Goal: Task Accomplishment & Management: Complete application form

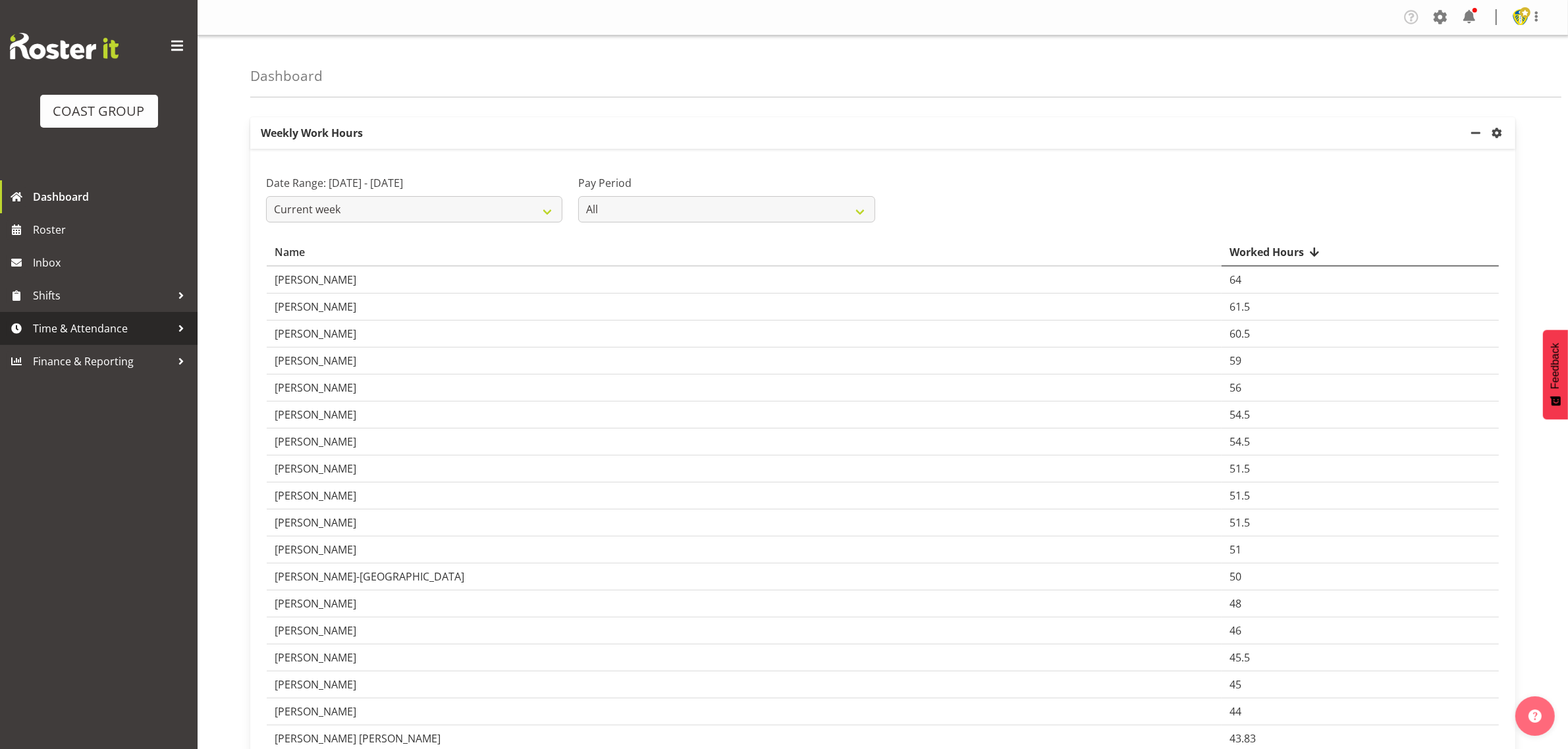
click at [121, 332] on span "Time & Attendance" at bounding box center [101, 329] width 138 height 20
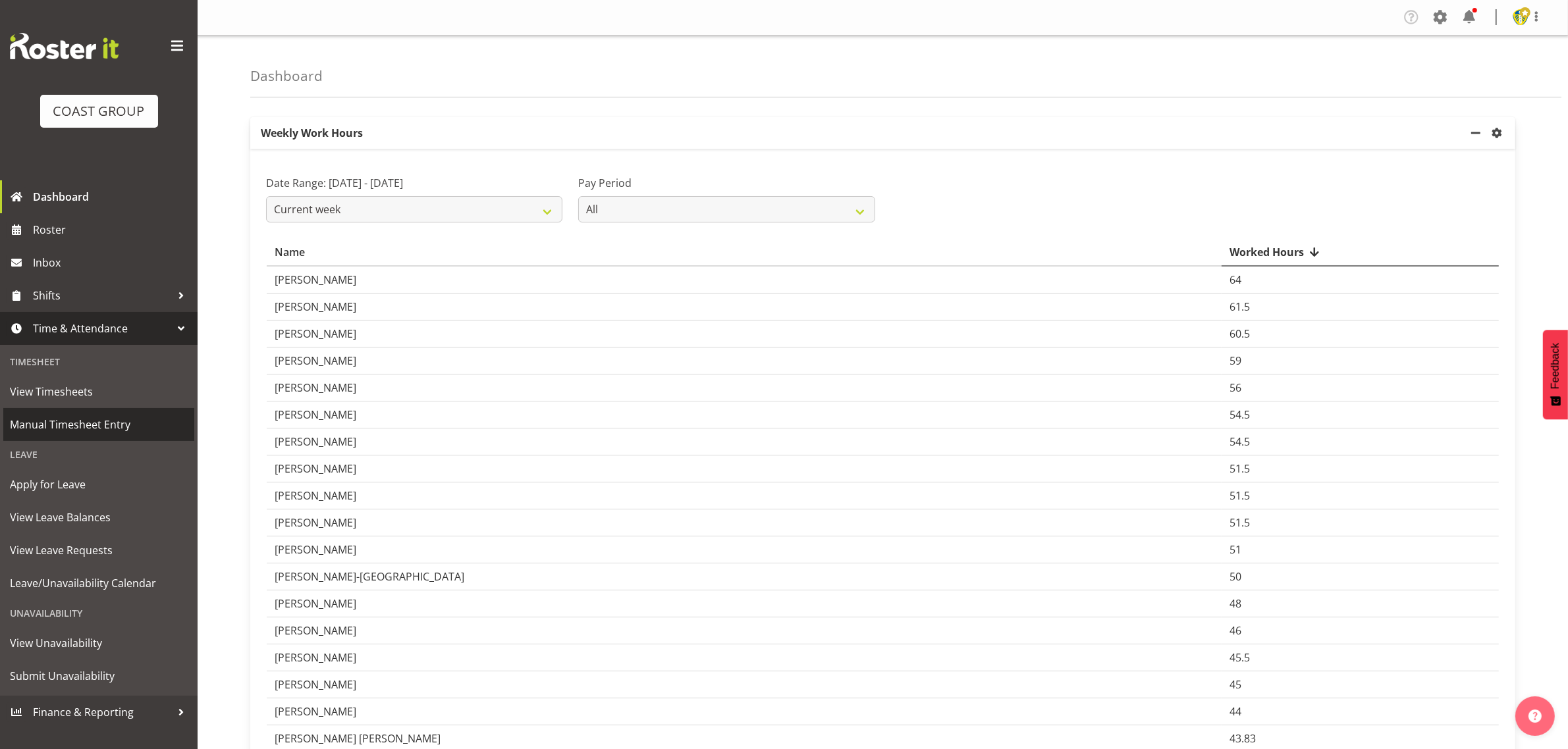
click at [107, 428] on span "Manual Timesheet Entry" at bounding box center [99, 425] width 178 height 20
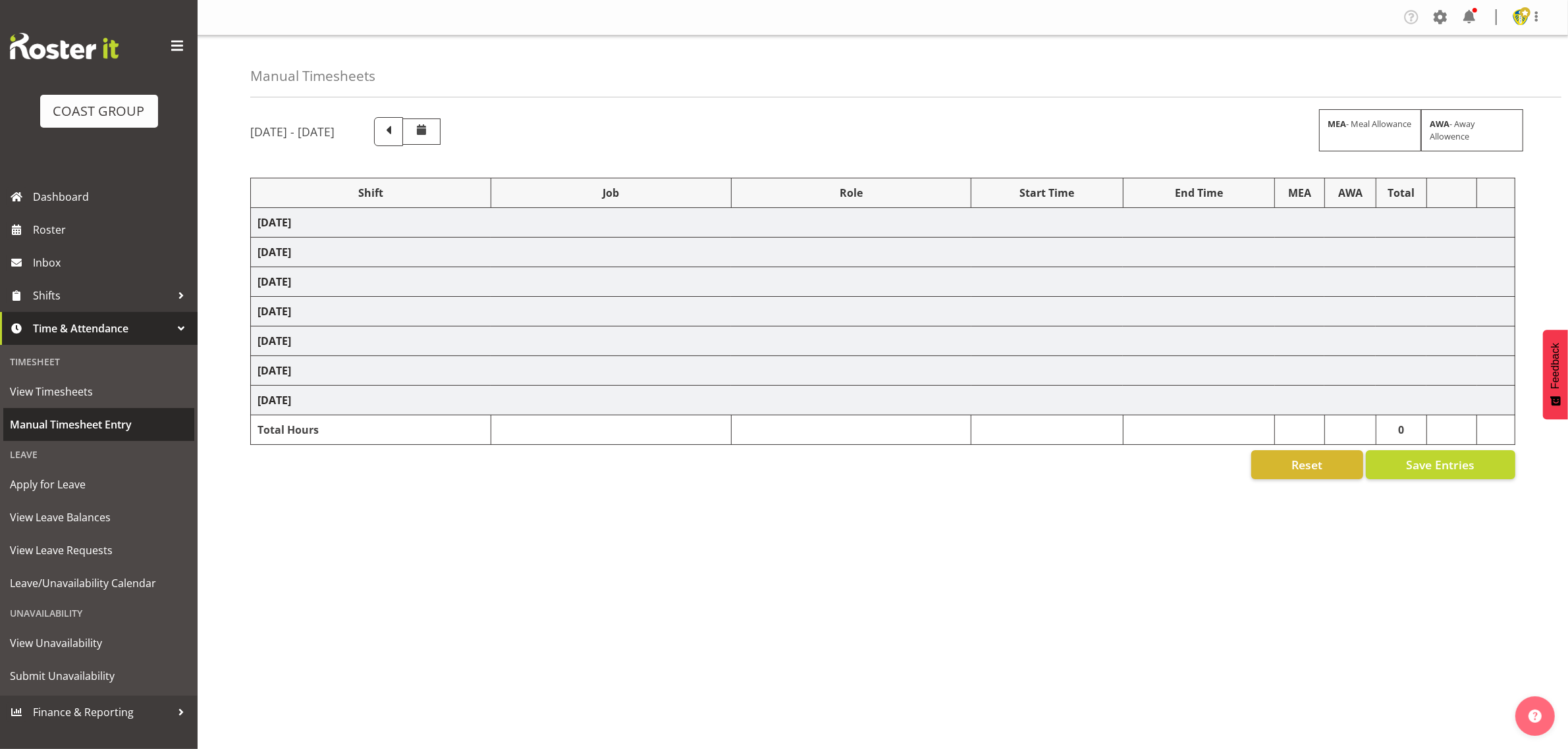
select select "1404"
select select "69"
select select "1404"
select select "69"
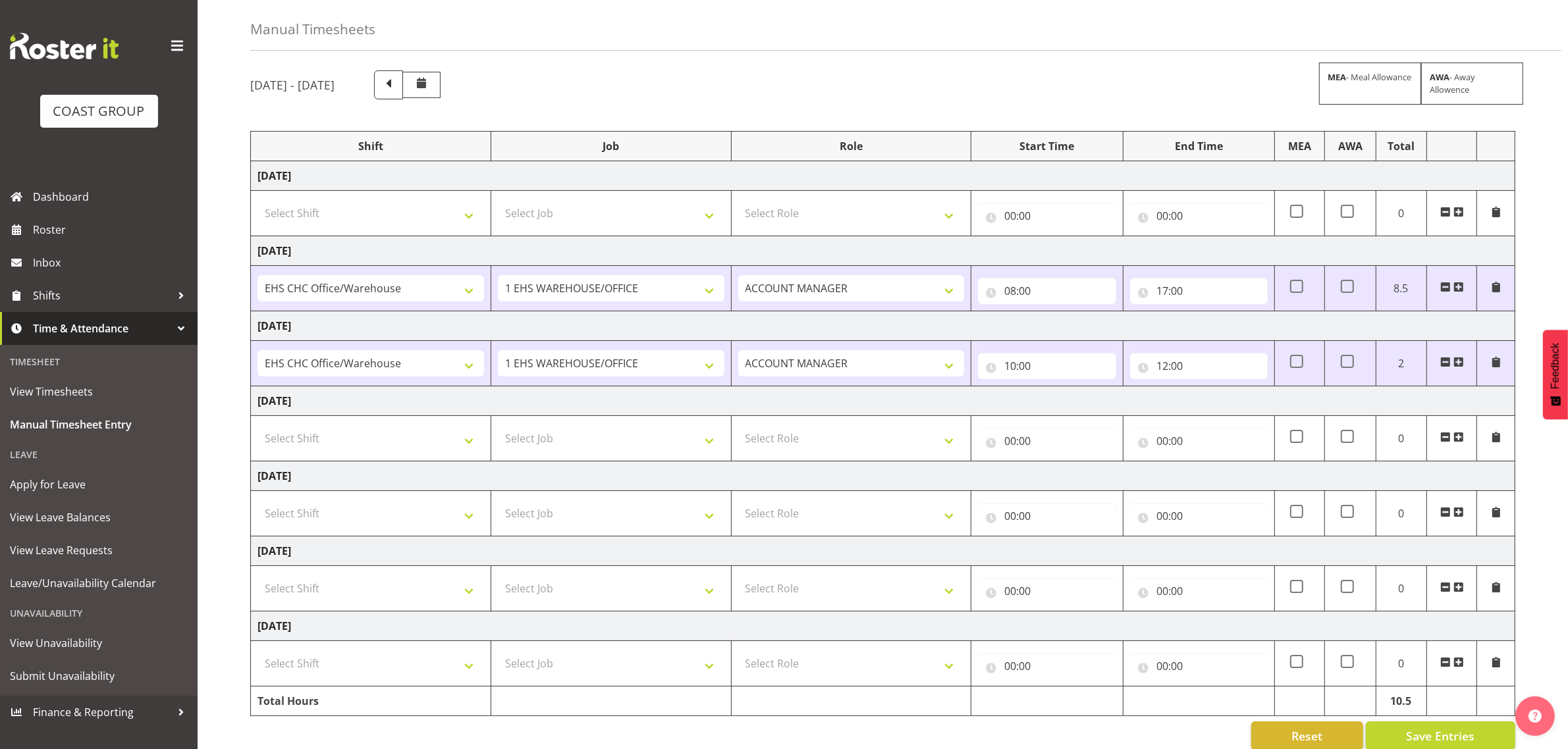
scroll to position [73, 0]
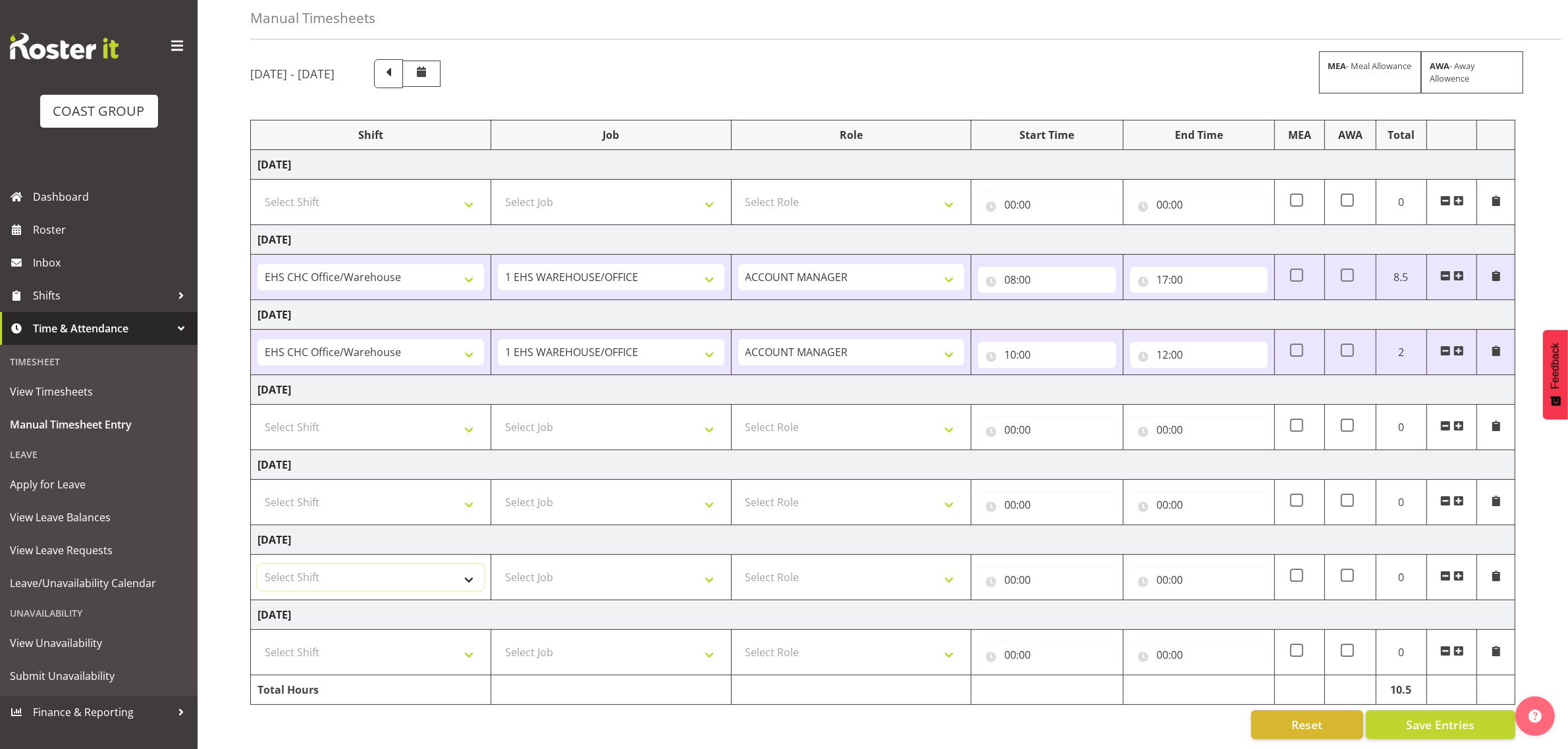
click at [374, 564] on select "Select Shift Break AHICE Break ATSNZ Break All Blacks casual Break Arts [PERSON…" at bounding box center [371, 577] width 227 height 26
select select "1404"
click at [258, 564] on select "Select Shift Break AHICE Break ATSNZ Break All Blacks casual Break Arts [PERSON…" at bounding box center [371, 577] width 227 height 26
click at [600, 567] on select "Select Job 1 Carlton Events 1 [PERSON_NAME][GEOGRAPHIC_DATA] 1 [PERSON_NAME][GE…" at bounding box center [611, 577] width 227 height 26
select select "69"
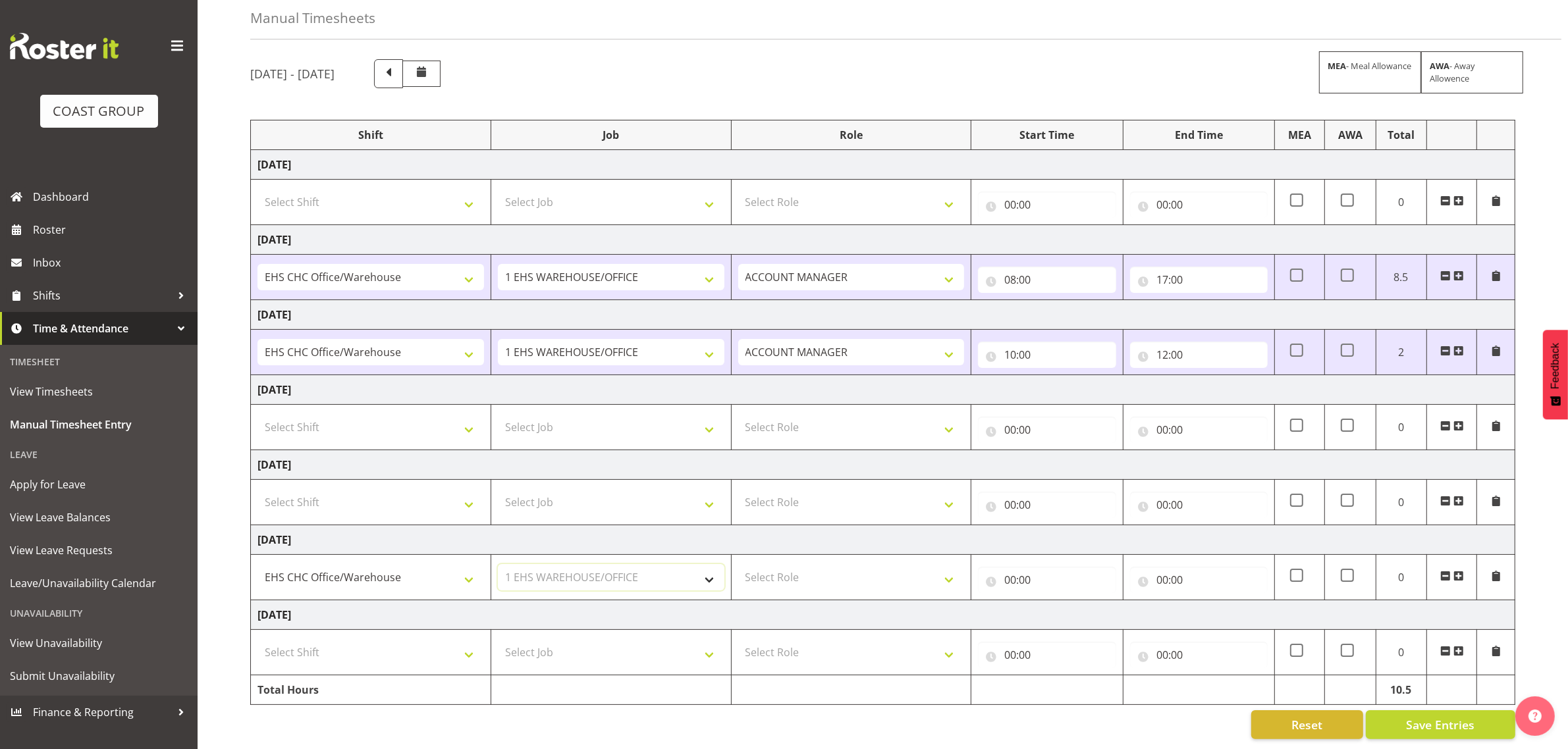
click at [498, 564] on select "Select Job 1 Carlton Events 1 [PERSON_NAME][GEOGRAPHIC_DATA] 1 [PERSON_NAME][GE…" at bounding box center [611, 577] width 227 height 26
click at [849, 577] on select "Select Role ACCOUNT MANAGER Account Manager" at bounding box center [852, 577] width 227 height 26
select select "197"
click at [738, 564] on select "Select Role ACCOUNT MANAGER Account Manager" at bounding box center [852, 577] width 227 height 26
click at [1063, 567] on input "00:00" at bounding box center [1047, 580] width 138 height 26
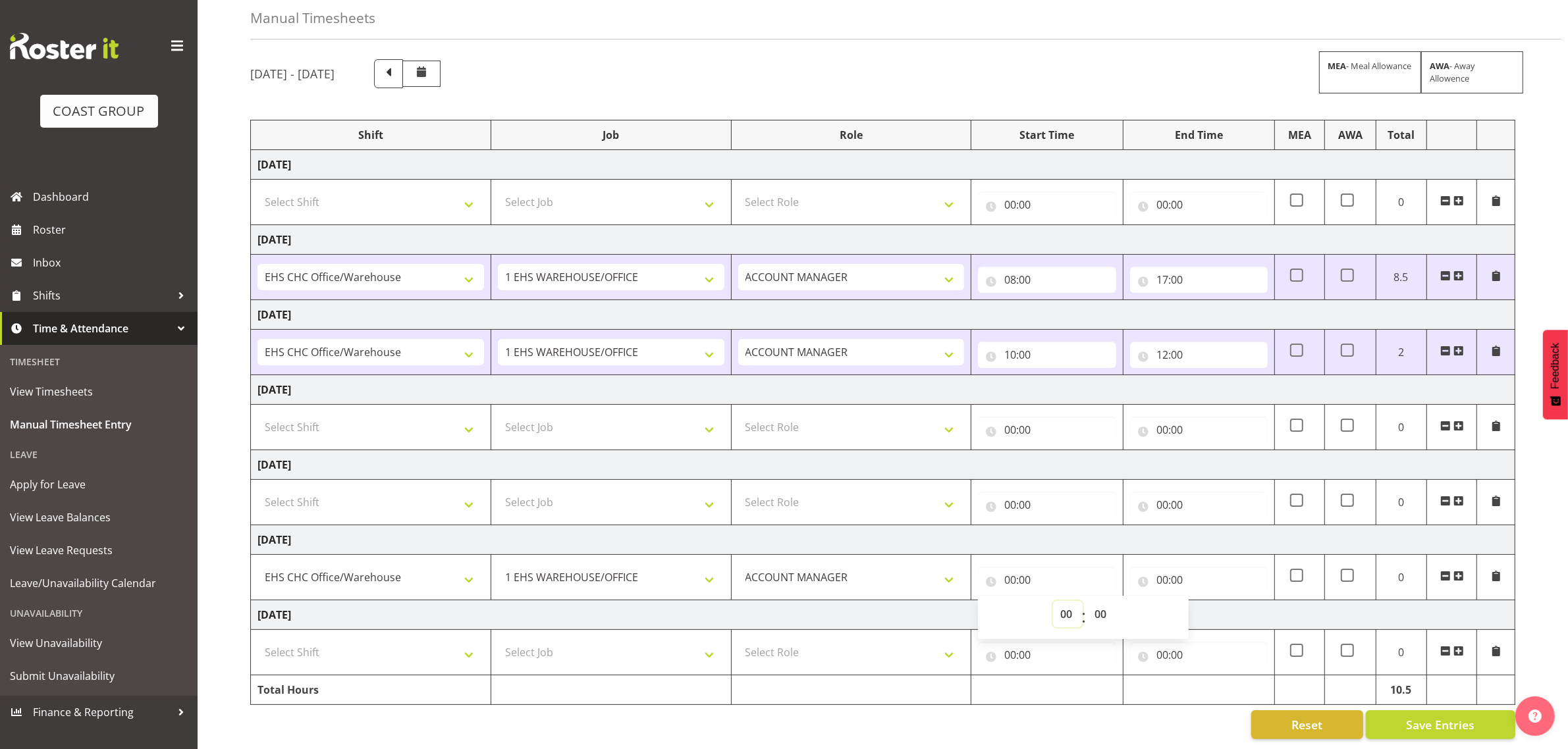
click at [1064, 601] on select "00 01 02 03 04 05 06 07 08 09 10 11 12 13 14 15 16 17 18 19 20 21 22 23" at bounding box center [1068, 614] width 29 height 26
select select "9"
click at [1054, 601] on select "00 01 02 03 04 05 06 07 08 09 10 11 12 13 14 15 16 17 18 19 20 21 22 23" at bounding box center [1068, 614] width 29 height 26
type input "09:00"
click at [1098, 606] on select "00 01 02 03 04 05 06 07 08 09 10 11 12 13 14 15 16 17 18 19 20 21 22 23 24 25 2…" at bounding box center [1102, 614] width 29 height 26
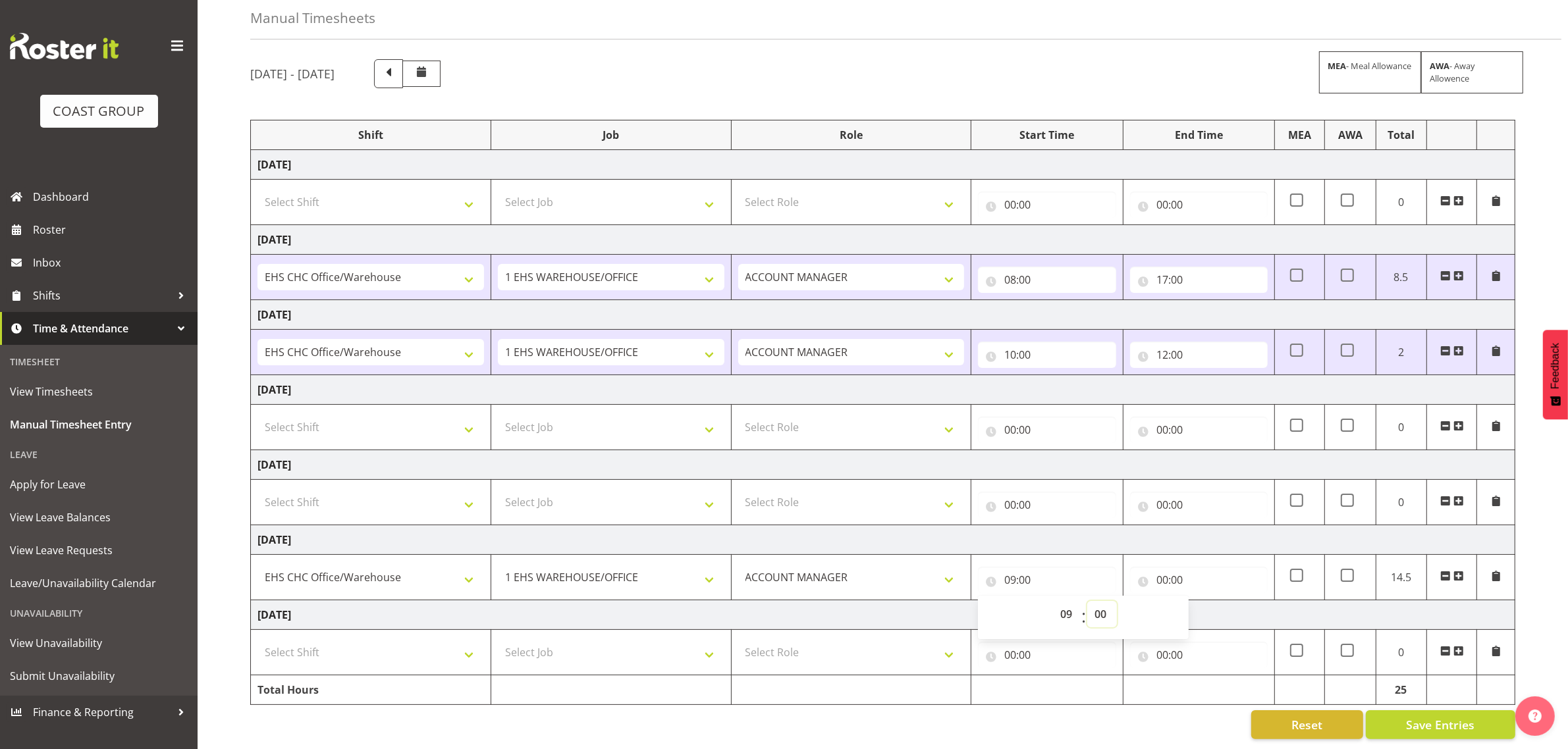
select select "30"
click at [1087, 601] on select "00 01 02 03 04 05 06 07 08 09 10 11 12 13 14 15 16 17 18 19 20 21 22 23 24 25 2…" at bounding box center [1102, 614] width 29 height 26
type input "09:30"
click at [1204, 567] on input "00:00" at bounding box center [1199, 580] width 138 height 26
click at [1219, 601] on select "00 01 02 03 04 05 06 07 08 09 10 11 12 13 14 15 16 17 18 19 20 21 22 23" at bounding box center [1220, 614] width 29 height 26
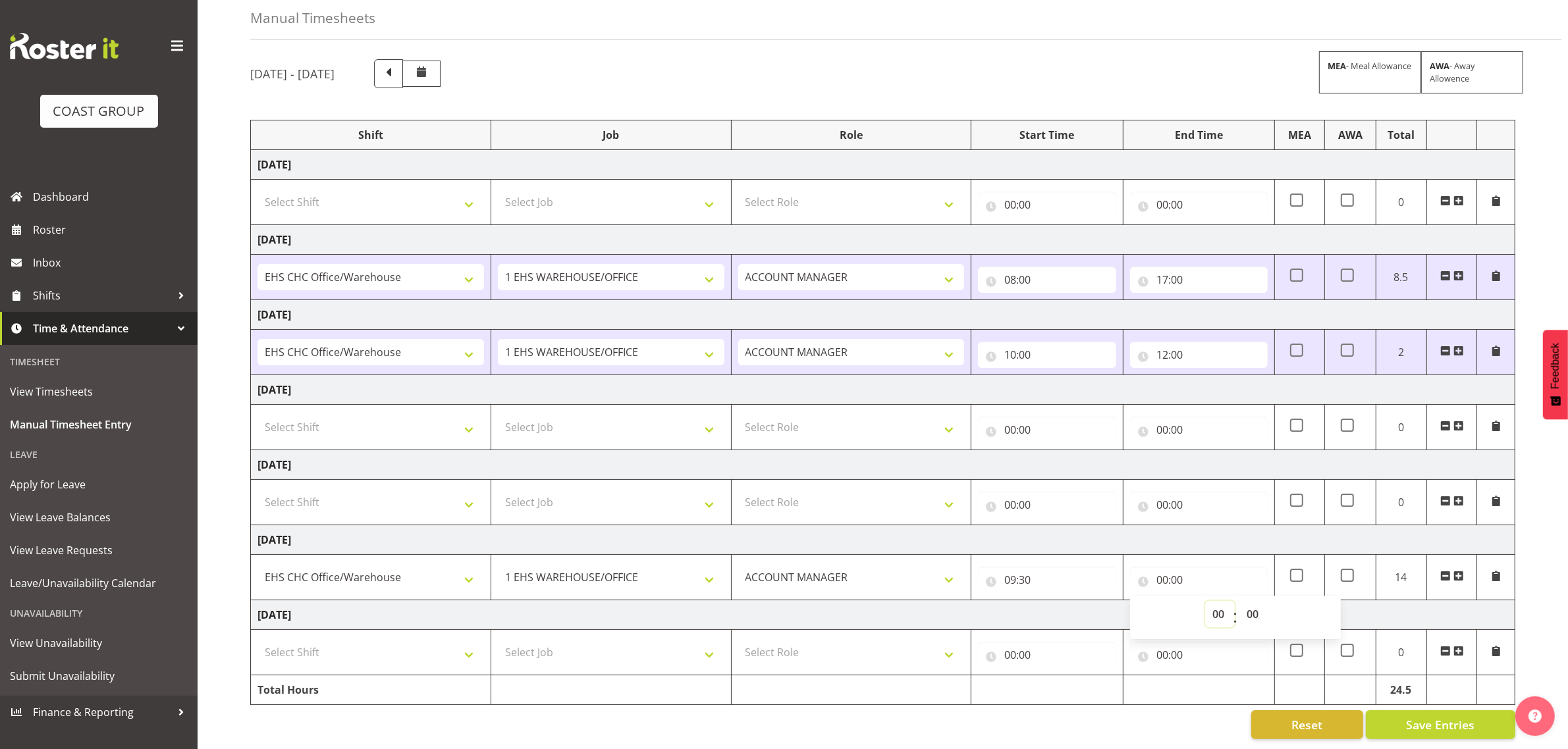
select select "14"
click at [1205, 601] on select "00 01 02 03 04 05 06 07 08 09 10 11 12 13 14 15 16 17 18 19 20 21 22 23" at bounding box center [1220, 614] width 29 height 26
type input "14:00"
click at [1252, 601] on select "00 01 02 03 04 05 06 07 08 09 10 11 12 13 14 15 16 17 18 19 20 21 22 23 24 25 2…" at bounding box center [1255, 614] width 29 height 26
select select "30"
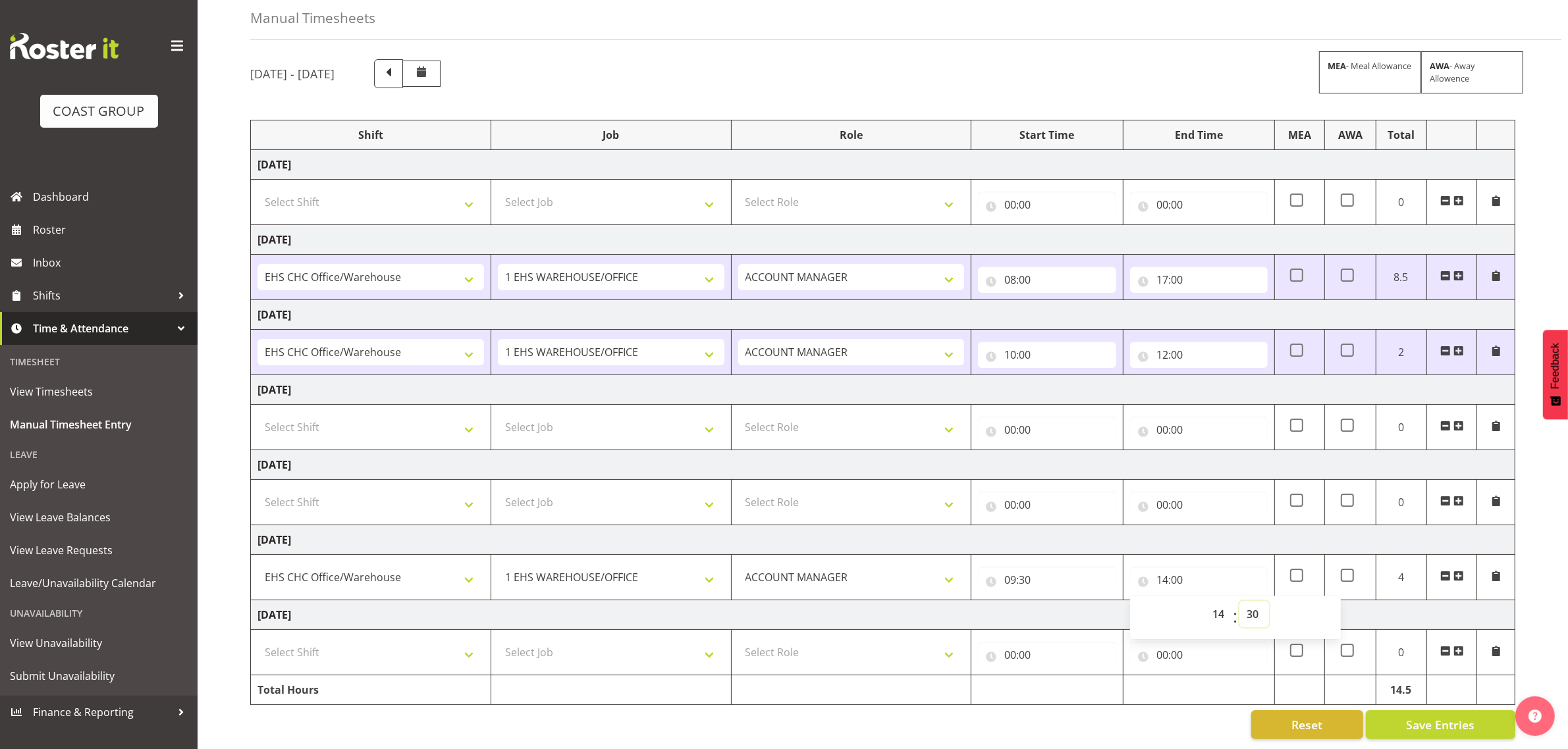
click at [1240, 601] on select "00 01 02 03 04 05 06 07 08 09 10 11 12 13 14 15 16 17 18 19 20 21 22 23 24 25 2…" at bounding box center [1255, 614] width 29 height 26
type input "14:30"
click at [1530, 572] on div "[DATE] - [DATE] MEA - Meal Allowance AWA - Away Allowence Shift Job Role Start …" at bounding box center [909, 399] width 1319 height 700
click at [1540, 549] on div "[DATE] - [DATE] MEA - Meal Allowance AWA - Away Allowence Shift Job Role Start …" at bounding box center [909, 399] width 1319 height 700
click at [396, 646] on select "Select Shift Break AHICE Break ATSNZ Break All Blacks casual Break Arts [PERSON…" at bounding box center [371, 652] width 227 height 26
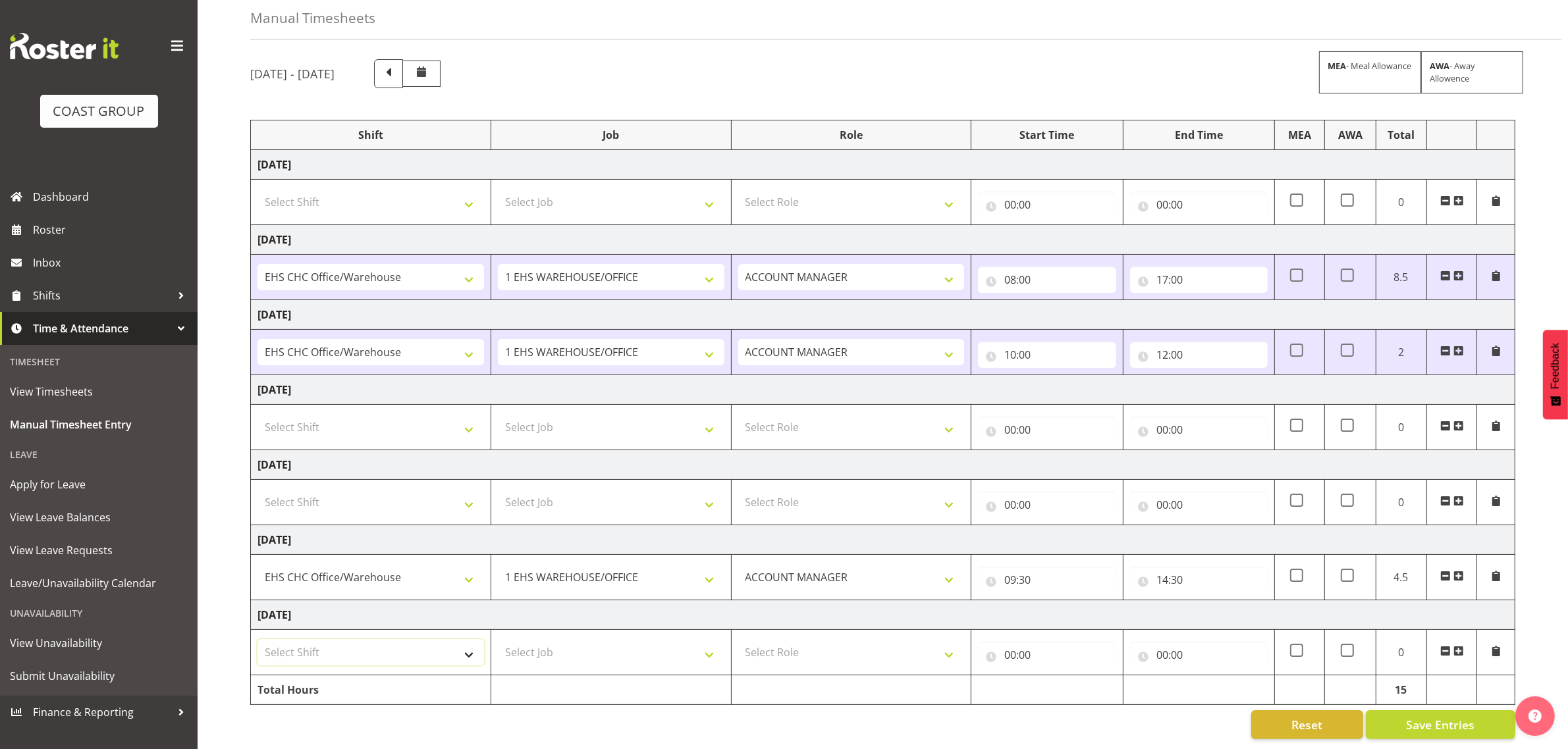
select select "1404"
click at [258, 639] on select "Select Shift Break AHICE Break ATSNZ Break All Blacks casual Break Arts [PERSON…" at bounding box center [371, 652] width 227 height 26
click at [588, 639] on select "Select Job 1 Carlton Events 1 [PERSON_NAME][GEOGRAPHIC_DATA] 1 [PERSON_NAME][GE…" at bounding box center [611, 652] width 227 height 26
select select "69"
click at [498, 639] on select "Select Job 1 Carlton Events 1 [PERSON_NAME][GEOGRAPHIC_DATA] 1 [PERSON_NAME][GE…" at bounding box center [611, 652] width 227 height 26
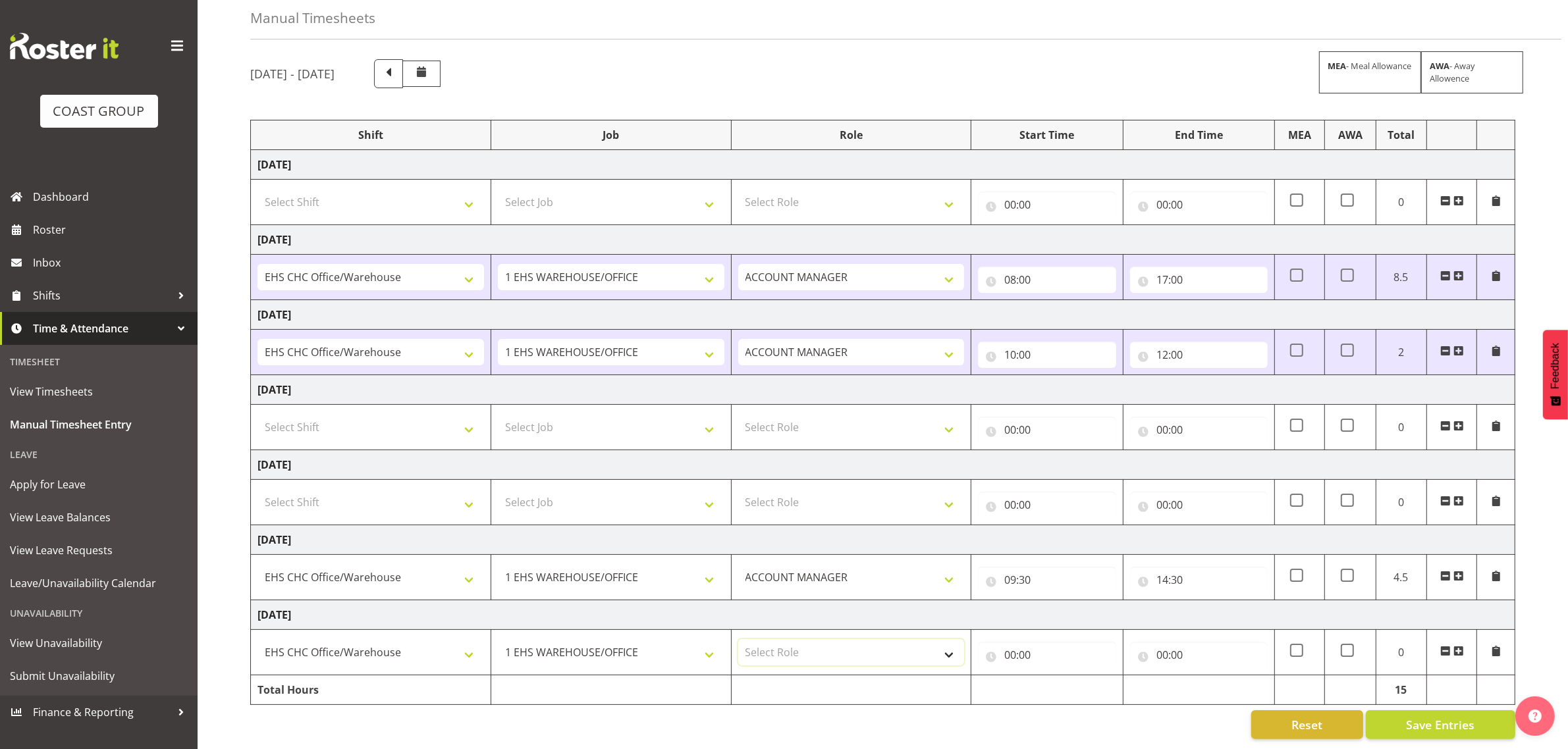
click at [896, 642] on select "Select Role ACCOUNT MANAGER Account Manager" at bounding box center [852, 652] width 227 height 26
select select "197"
click at [738, 639] on select "Select Role ACCOUNT MANAGER Account Manager" at bounding box center [852, 652] width 227 height 26
click at [1065, 645] on input "00:00" at bounding box center [1047, 655] width 138 height 26
click at [1073, 679] on select "00 01 02 03 04 05 06 07 08 09 10 11 12 13 14 15 16 17 18 19 20 21 22 23" at bounding box center [1068, 689] width 29 height 26
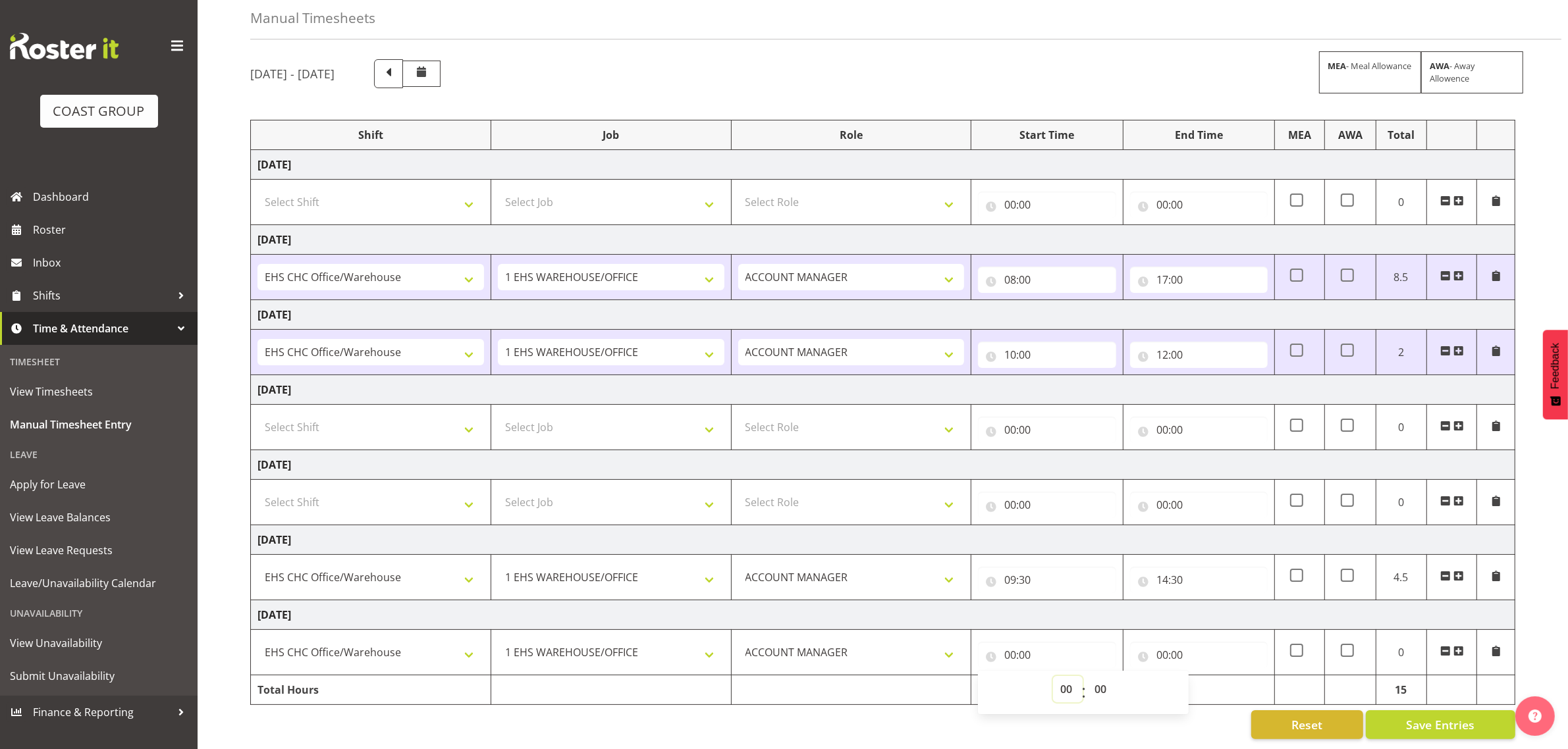
select select "8"
click at [1054, 676] on select "00 01 02 03 04 05 06 07 08 09 10 11 12 13 14 15 16 17 18 19 20 21 22 23" at bounding box center [1068, 689] width 29 height 26
type input "08:00"
click at [1098, 681] on select "00 01 02 03 04 05 06 07 08 09 10 11 12 13 14 15 16 17 18 19 20 21 22 23 24 25 2…" at bounding box center [1102, 689] width 29 height 26
select select "15"
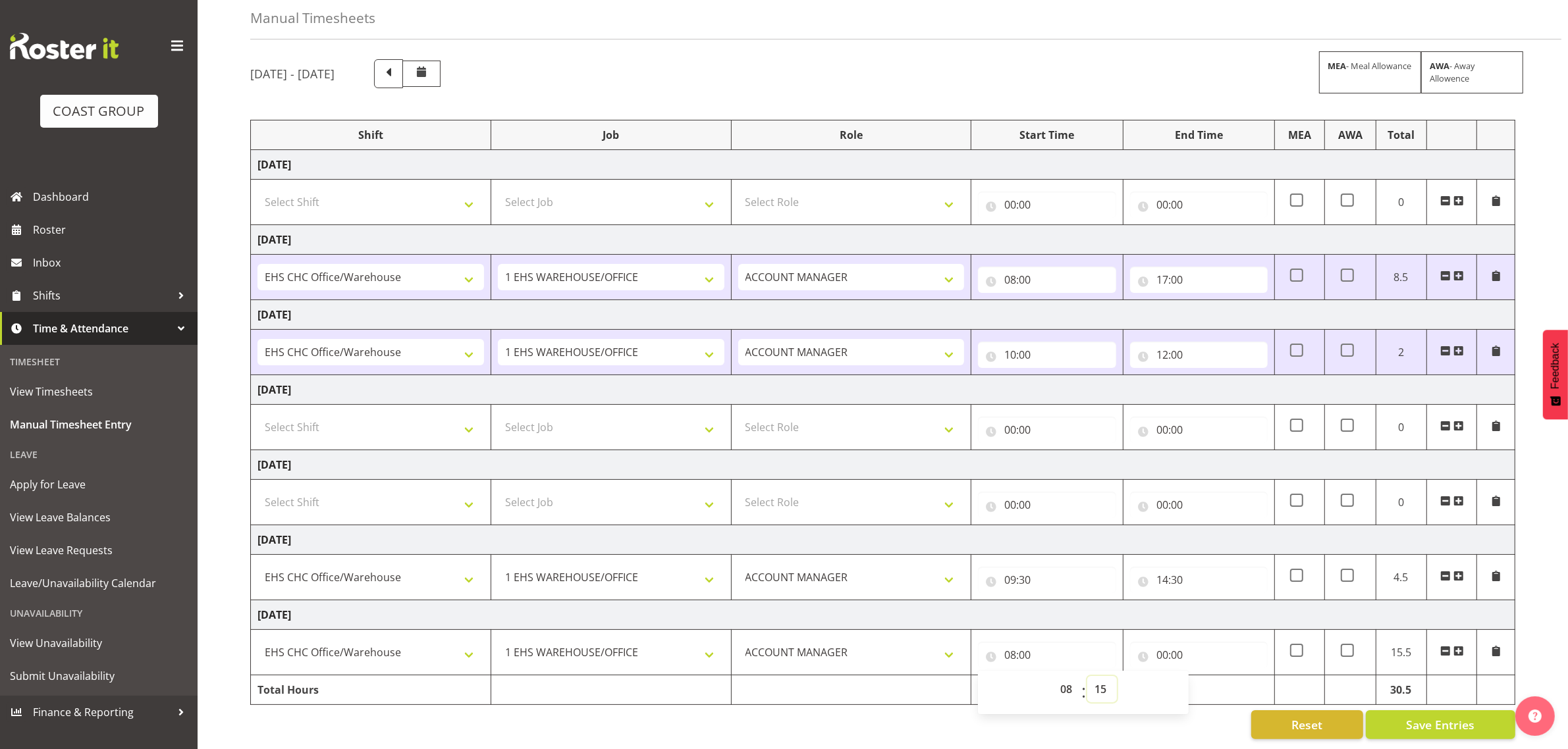
click at [1087, 676] on select "00 01 02 03 04 05 06 07 08 09 10 11 12 13 14 15 16 17 18 19 20 21 22 23 24 25 2…" at bounding box center [1102, 689] width 29 height 26
type input "08:15"
click at [1211, 642] on input "00:00" at bounding box center [1199, 655] width 138 height 26
click at [1216, 679] on select "00 01 02 03 04 05 06 07 08 09 10 11 12 13 14 15 16 17 18 19 20 21 22 23" at bounding box center [1220, 689] width 29 height 26
select select "16"
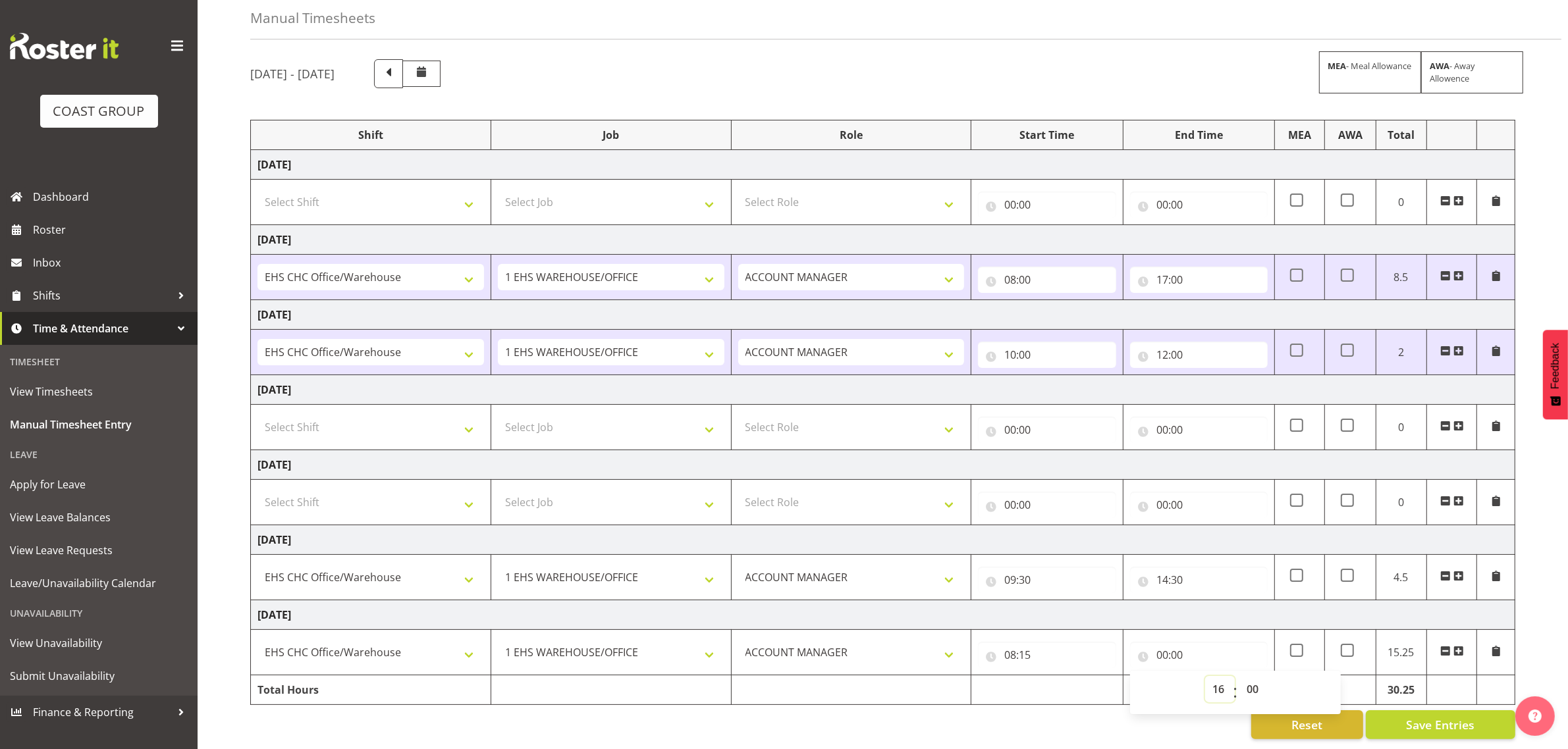
click at [1205, 676] on select "00 01 02 03 04 05 06 07 08 09 10 11 12 13 14 15 16 17 18 19 20 21 22 23" at bounding box center [1220, 689] width 29 height 26
type input "16:00"
drag, startPoint x: 1256, startPoint y: 673, endPoint x: 1256, endPoint y: 667, distance: 6.0
click at [1256, 676] on select "00 01 02 03 04 05 06 07 08 09 10 11 12 13 14 15 16 17 18 19 20 21 22 23 24 25 2…" at bounding box center [1255, 689] width 29 height 26
select select "48"
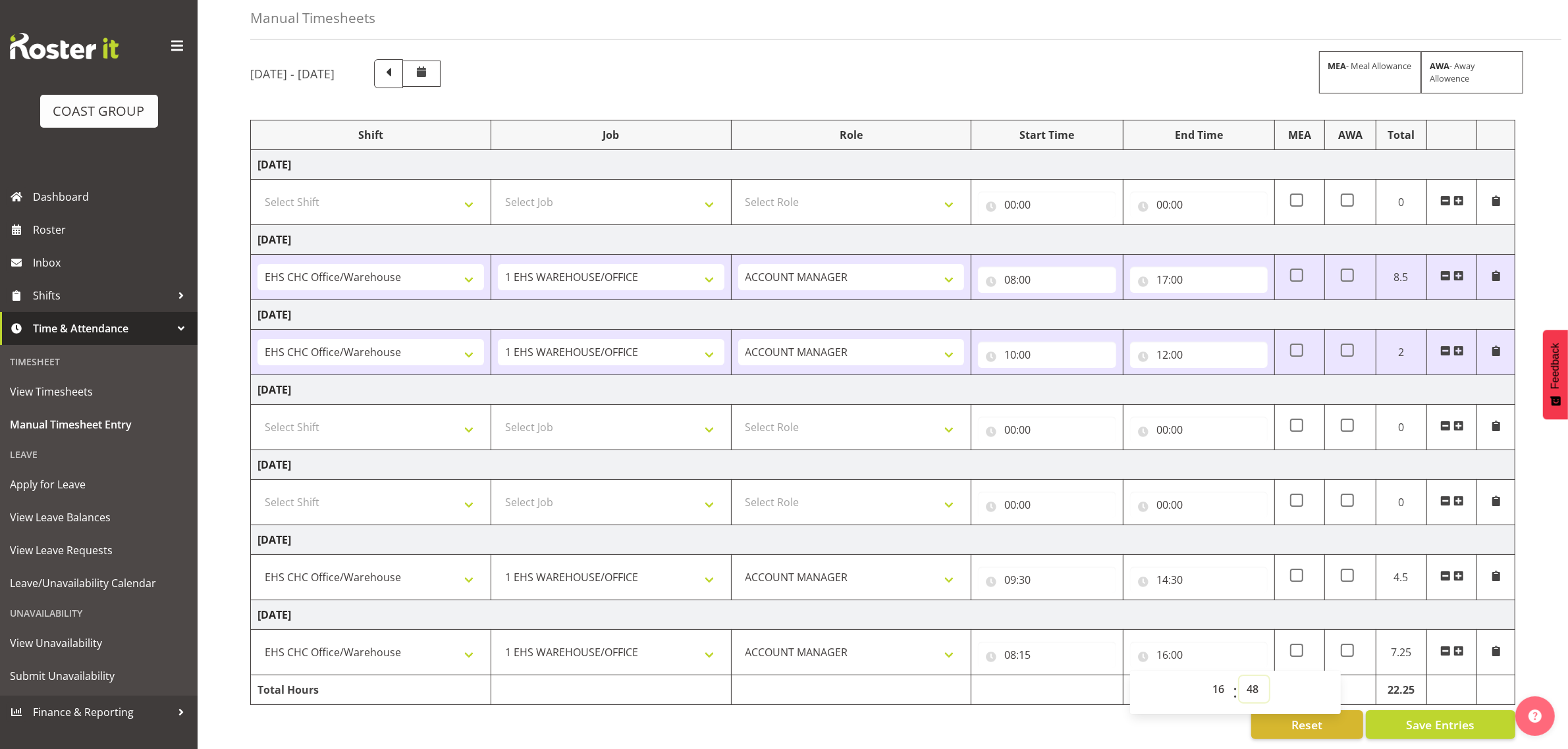
click at [1240, 676] on select "00 01 02 03 04 05 06 07 08 09 10 11 12 13 14 15 16 17 18 19 20 21 22 23 24 25 2…" at bounding box center [1255, 689] width 29 height 26
type input "16:48"
click at [1254, 676] on select "00 01 02 03 04 05 06 07 08 09 10 11 12 13 14 15 16 17 18 19 20 21 22 23 24 25 2…" at bounding box center [1255, 689] width 29 height 26
select select "45"
click at [1240, 676] on select "00 01 02 03 04 05 06 07 08 09 10 11 12 13 14 15 16 17 18 19 20 21 22 23 24 25 2…" at bounding box center [1255, 689] width 29 height 26
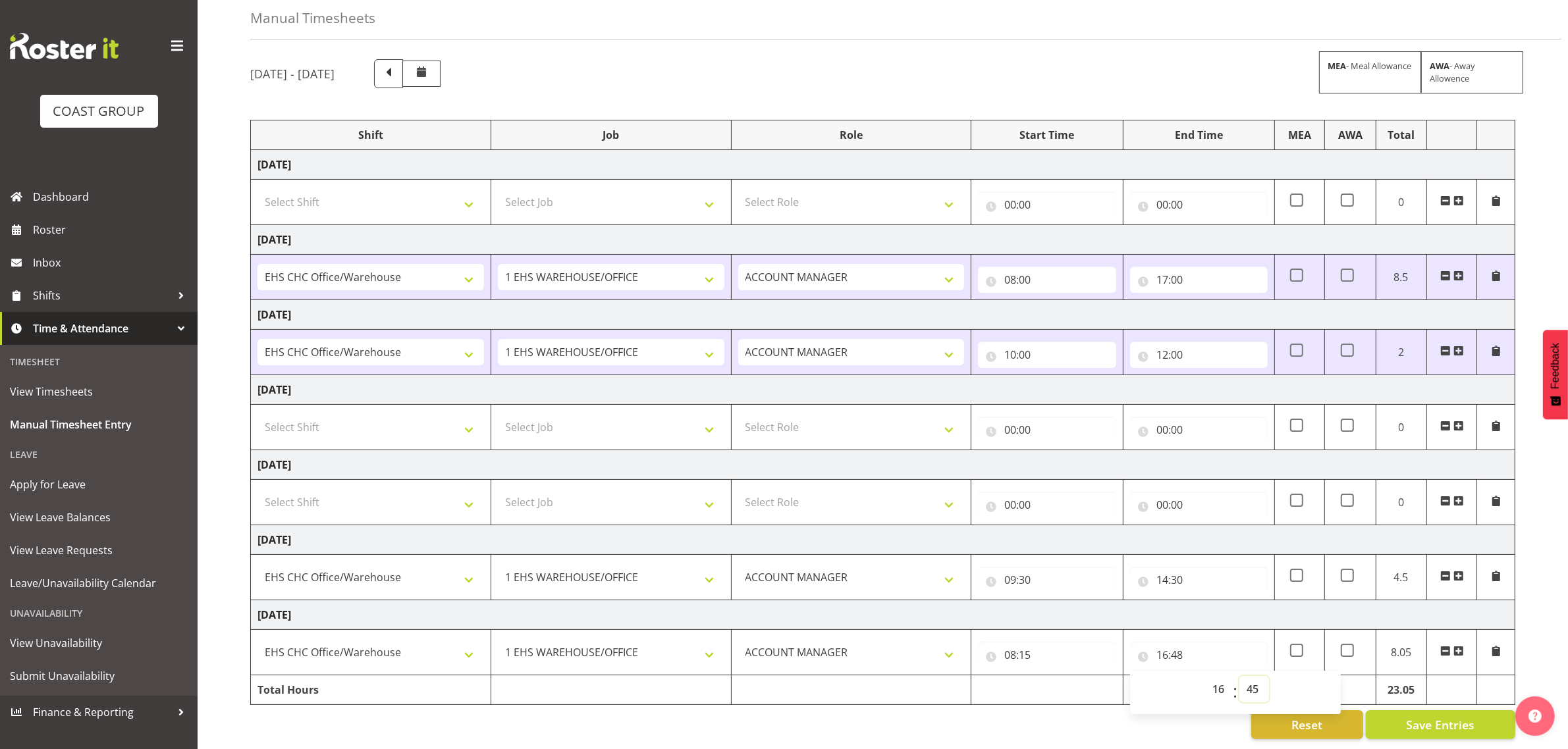
type input "16:45"
click at [1530, 623] on div "[DATE] - [DATE] MEA - Meal Allowance AWA - Away Allowence Shift Job Role Start …" at bounding box center [909, 399] width 1319 height 700
click at [1457, 716] on span "Save Entries" at bounding box center [1440, 724] width 69 height 17
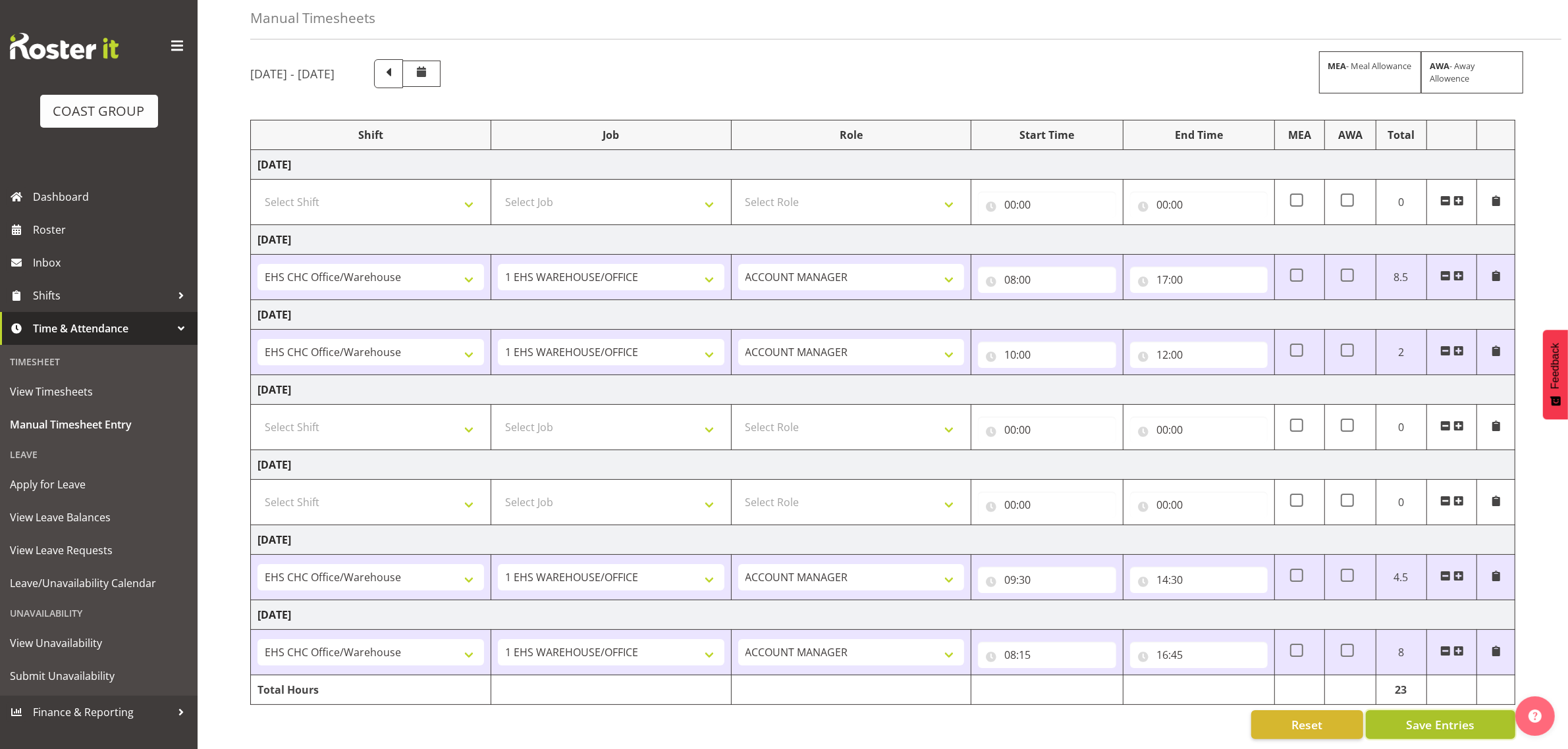
click at [1457, 716] on span "Save Entries" at bounding box center [1440, 724] width 69 height 17
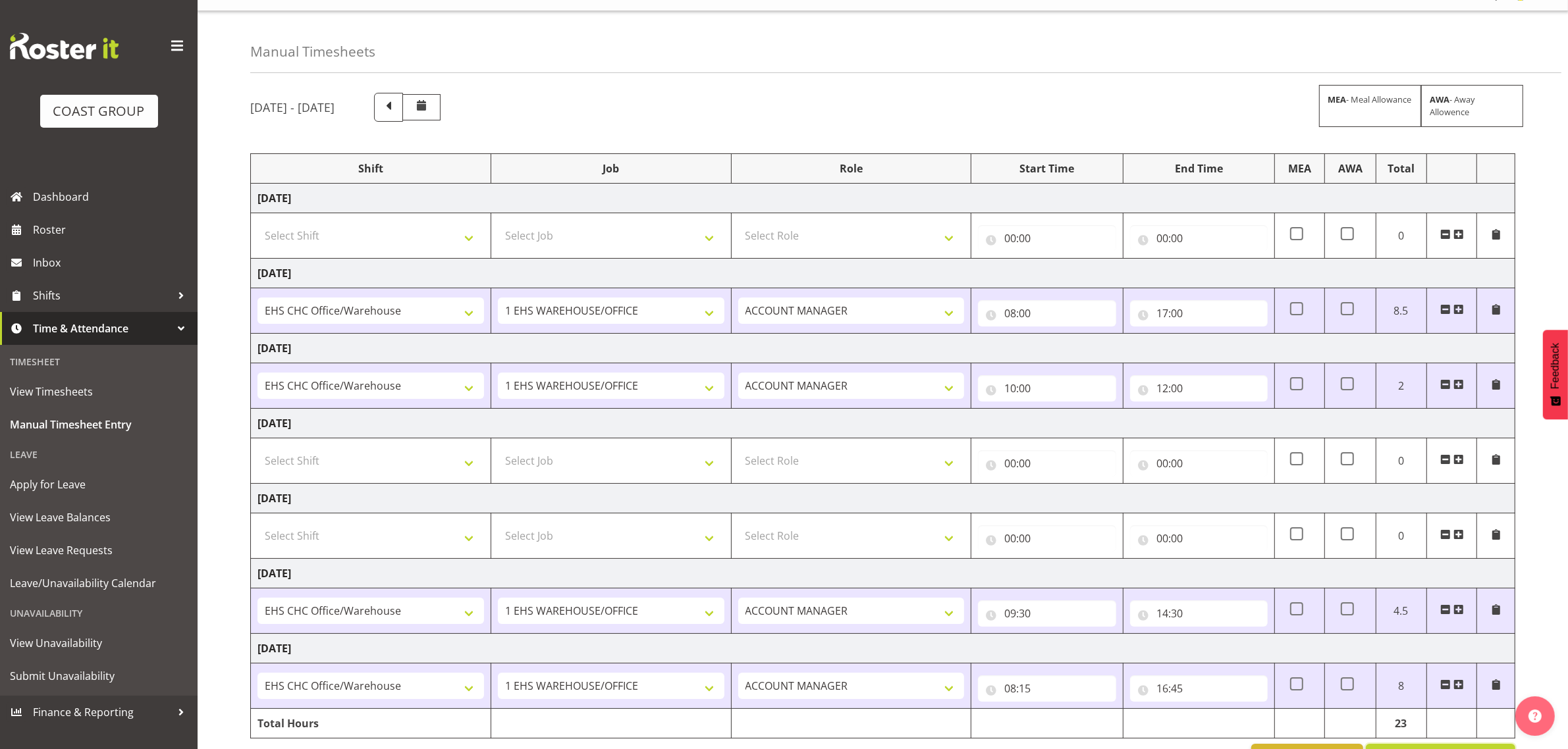
scroll to position [0, 0]
